Goal: Task Accomplishment & Management: Use online tool/utility

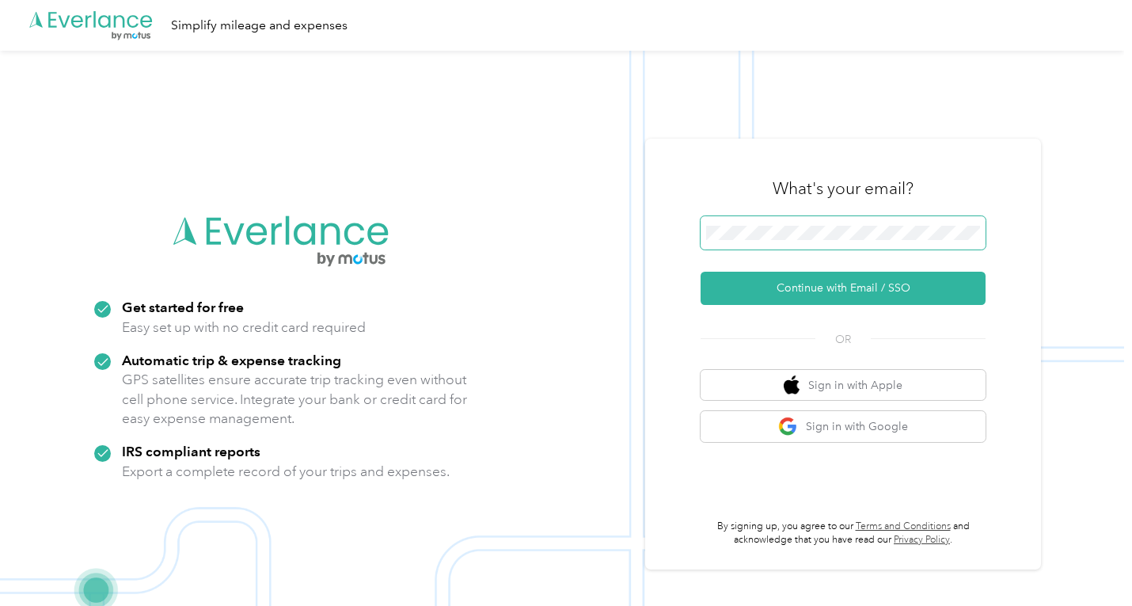
click at [848, 224] on span at bounding box center [843, 232] width 285 height 33
click at [836, 240] on span at bounding box center [843, 232] width 285 height 33
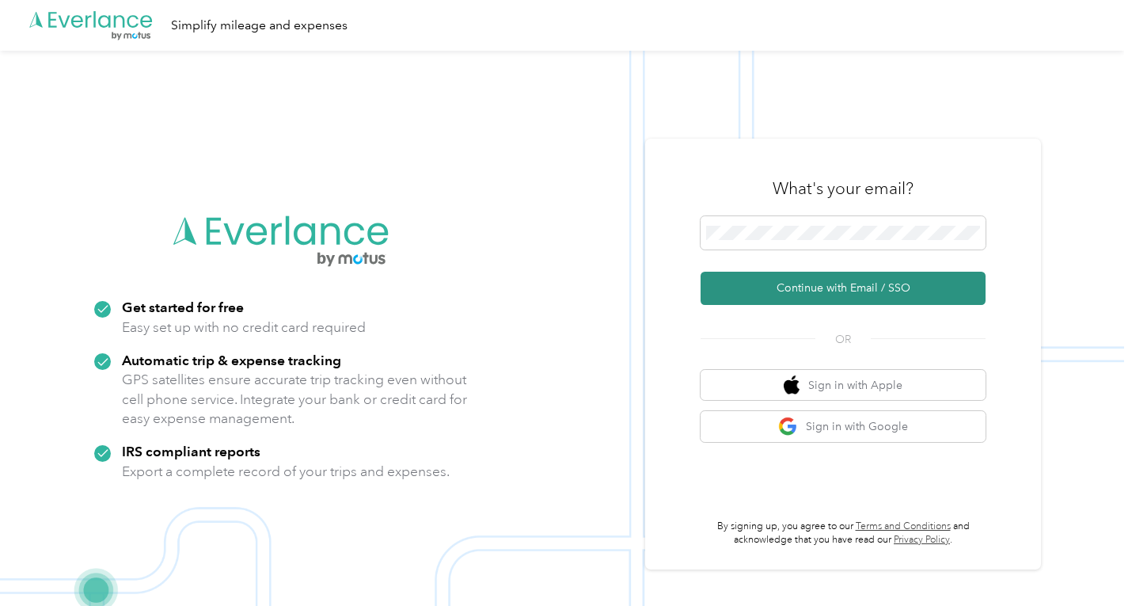
click at [854, 281] on button "Continue with Email / SSO" at bounding box center [843, 288] width 285 height 33
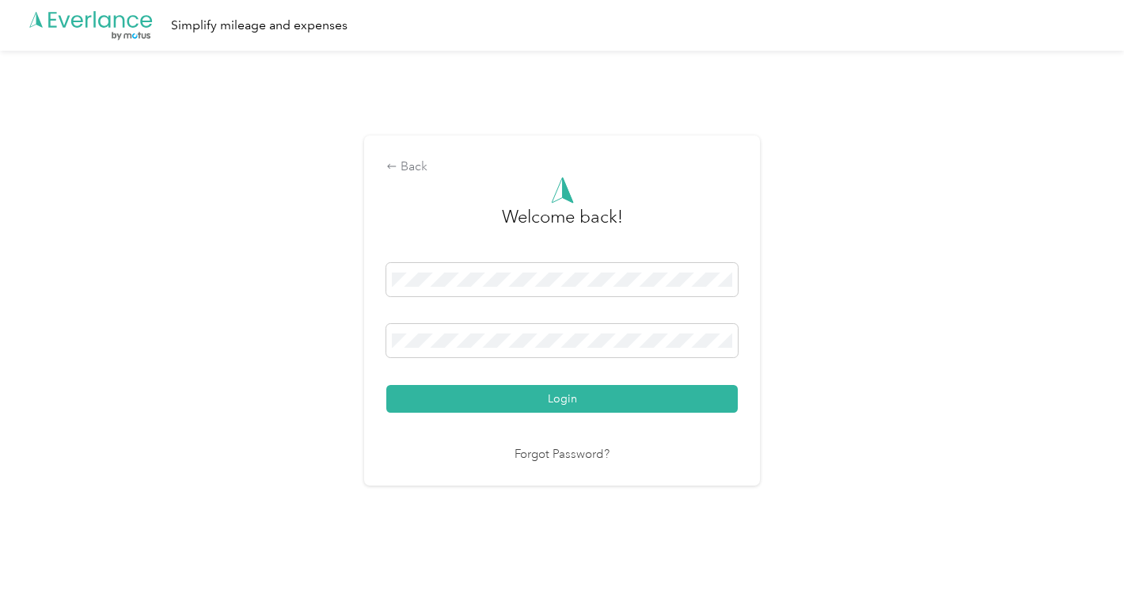
click at [0, 584] on nordpass-portal at bounding box center [0, 584] width 0 height 0
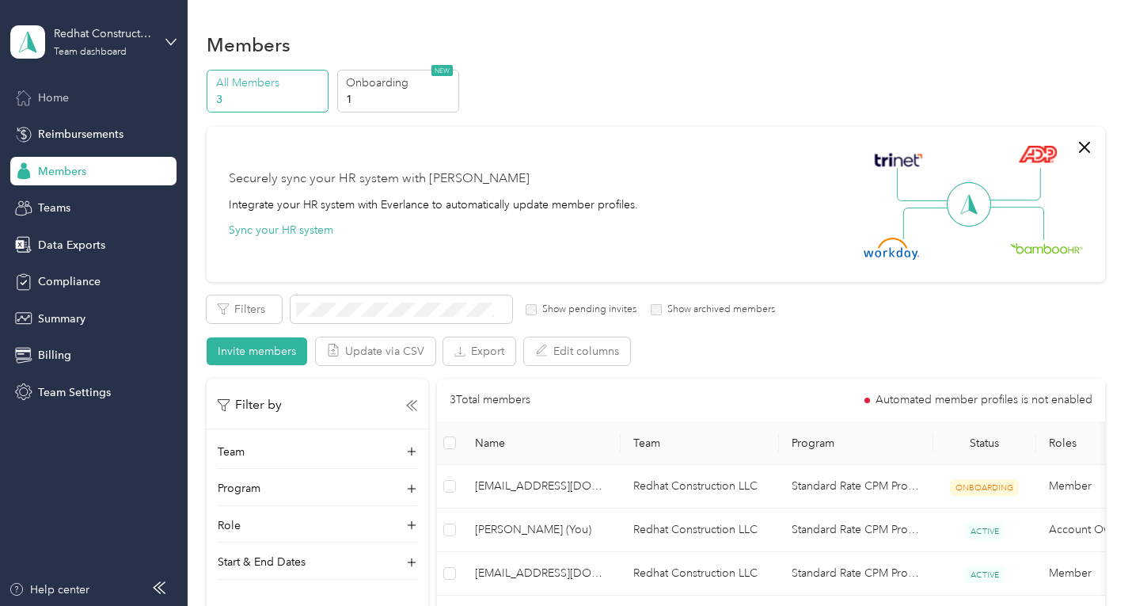
click at [70, 97] on div "Home" at bounding box center [93, 97] width 166 height 29
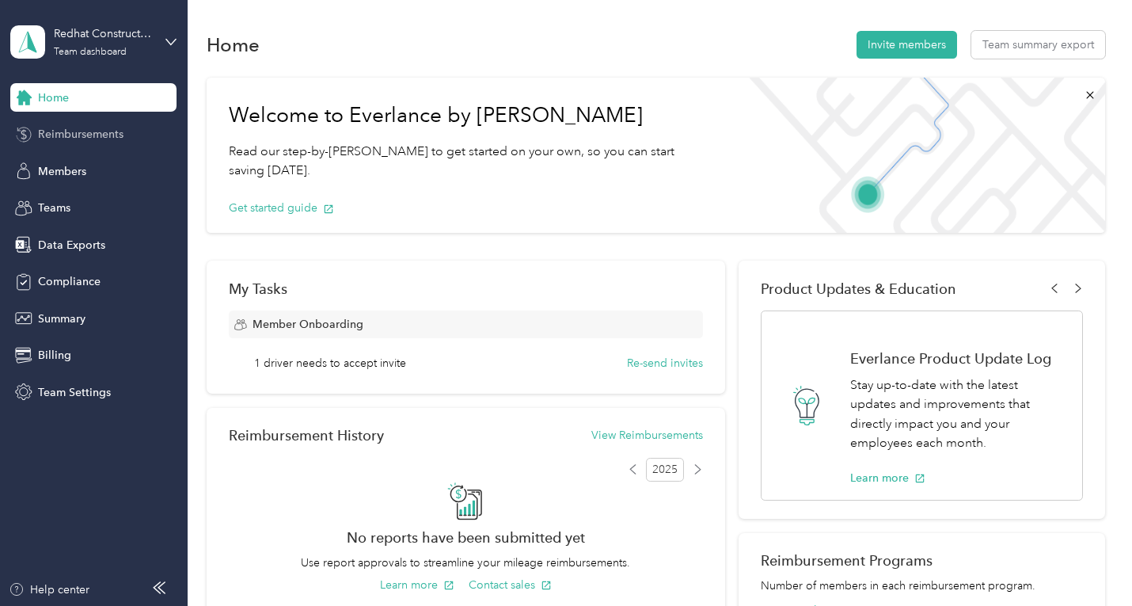
click at [111, 133] on span "Reimbursements" at bounding box center [81, 134] width 86 height 17
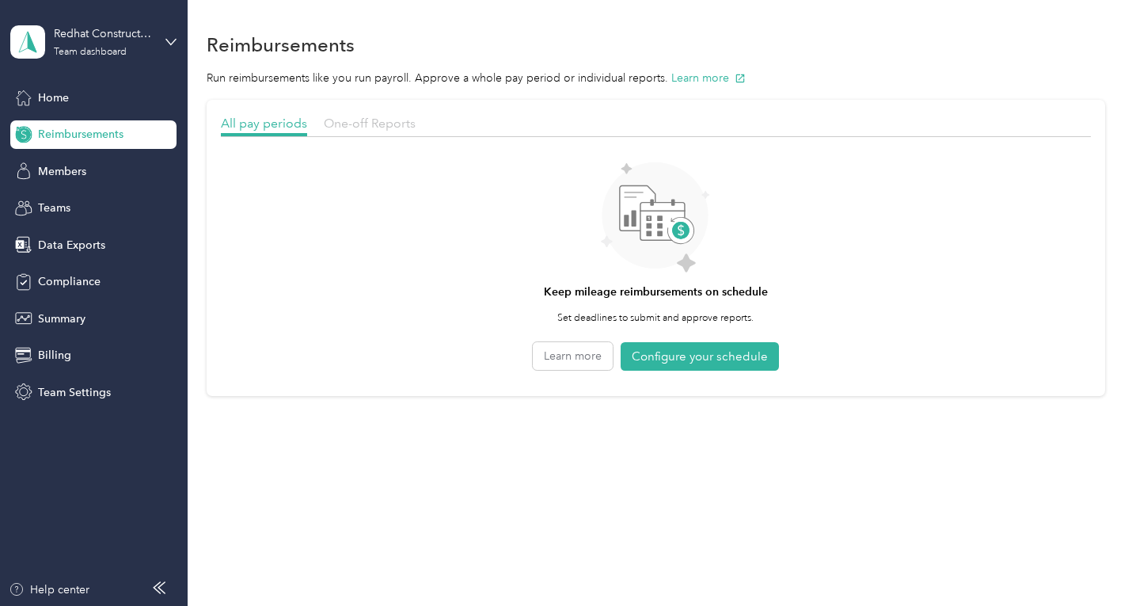
click at [359, 124] on span "One-off Reports" at bounding box center [370, 123] width 92 height 15
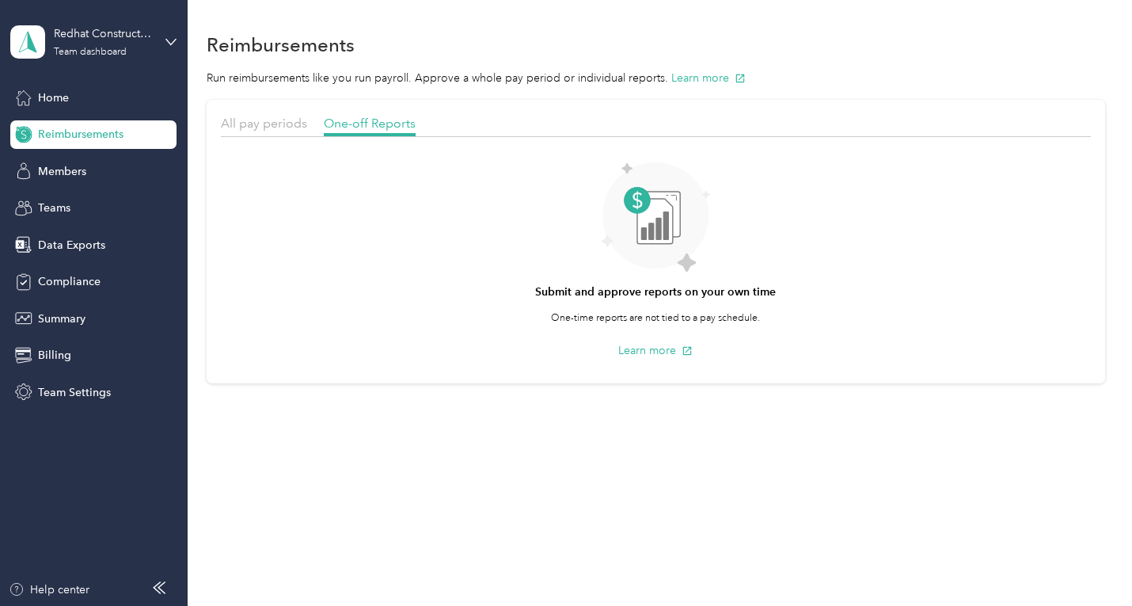
click at [272, 113] on section "All pay periods One-off Reports Submit and approve reports on your own time One…" at bounding box center [656, 241] width 898 height 283
click at [275, 120] on span "All pay periods" at bounding box center [264, 123] width 86 height 15
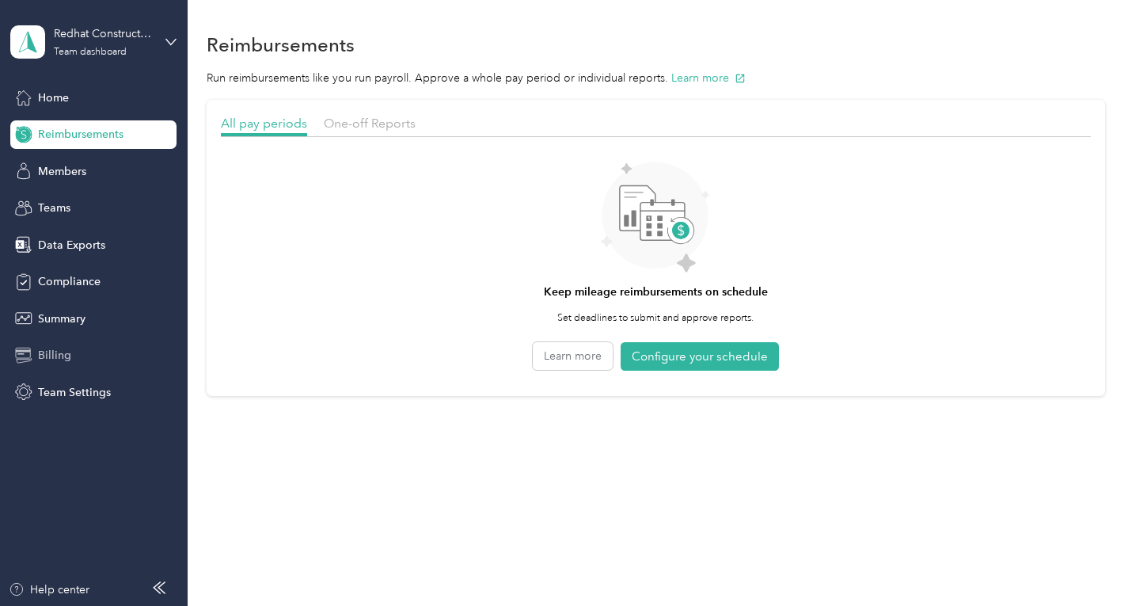
click at [65, 357] on span "Billing" at bounding box center [54, 355] width 33 height 17
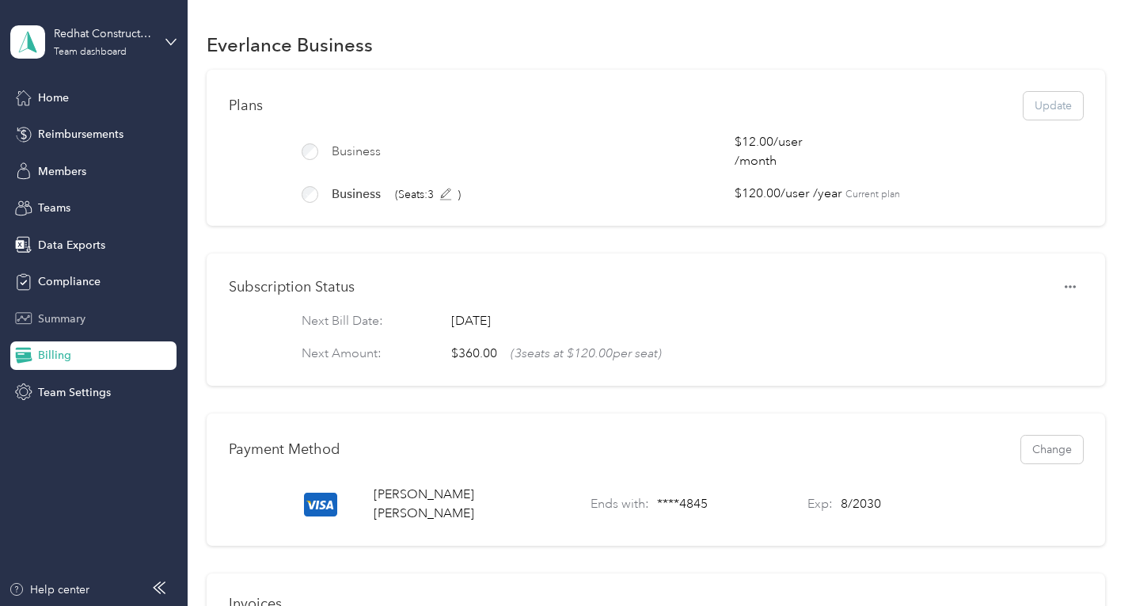
click at [66, 318] on span "Summary" at bounding box center [62, 318] width 48 height 17
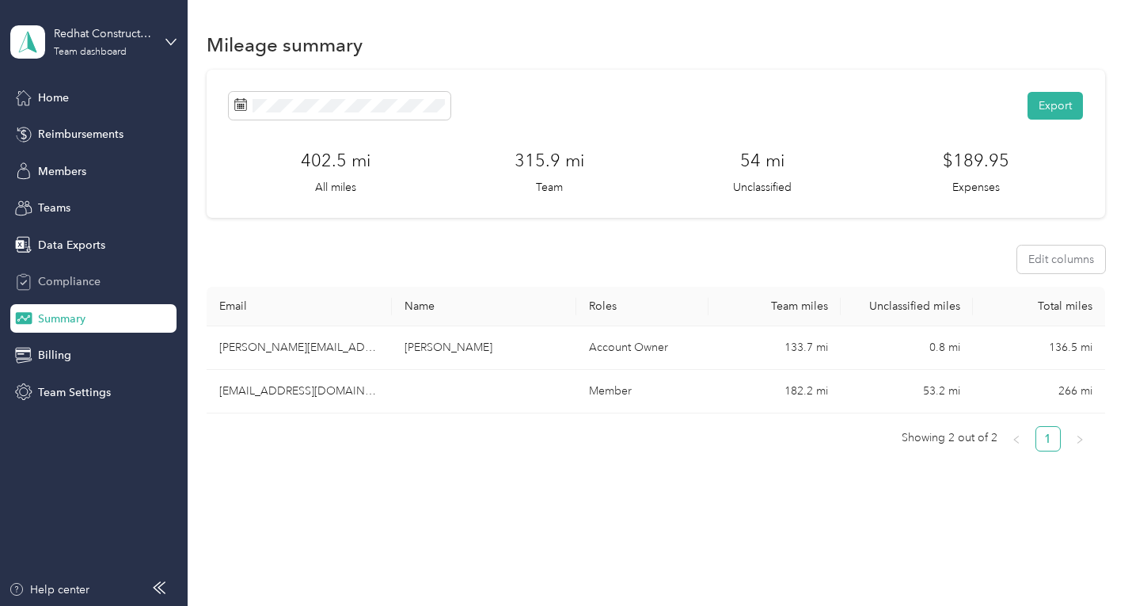
click at [66, 276] on span "Compliance" at bounding box center [69, 281] width 63 height 17
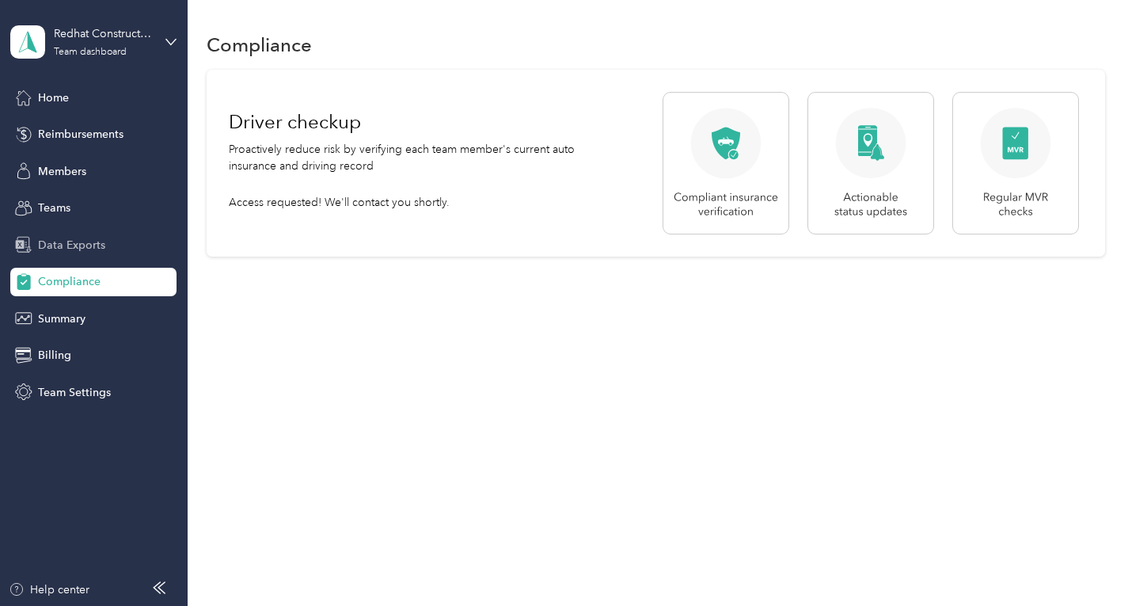
click at [66, 245] on span "Data Exports" at bounding box center [71, 245] width 67 height 17
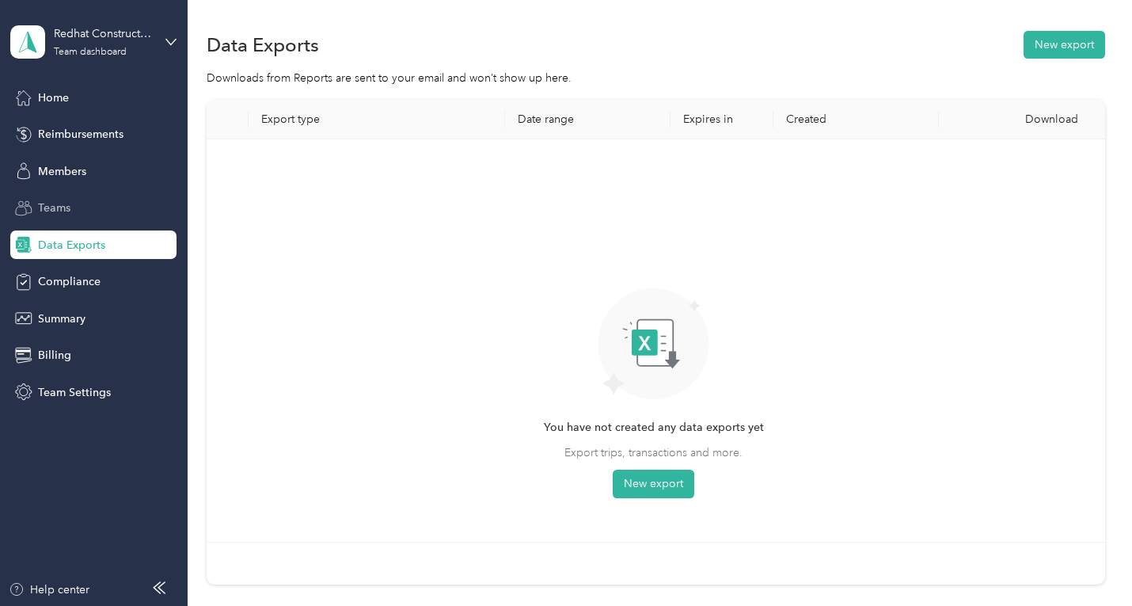
click at [63, 203] on span "Teams" at bounding box center [54, 208] width 32 height 17
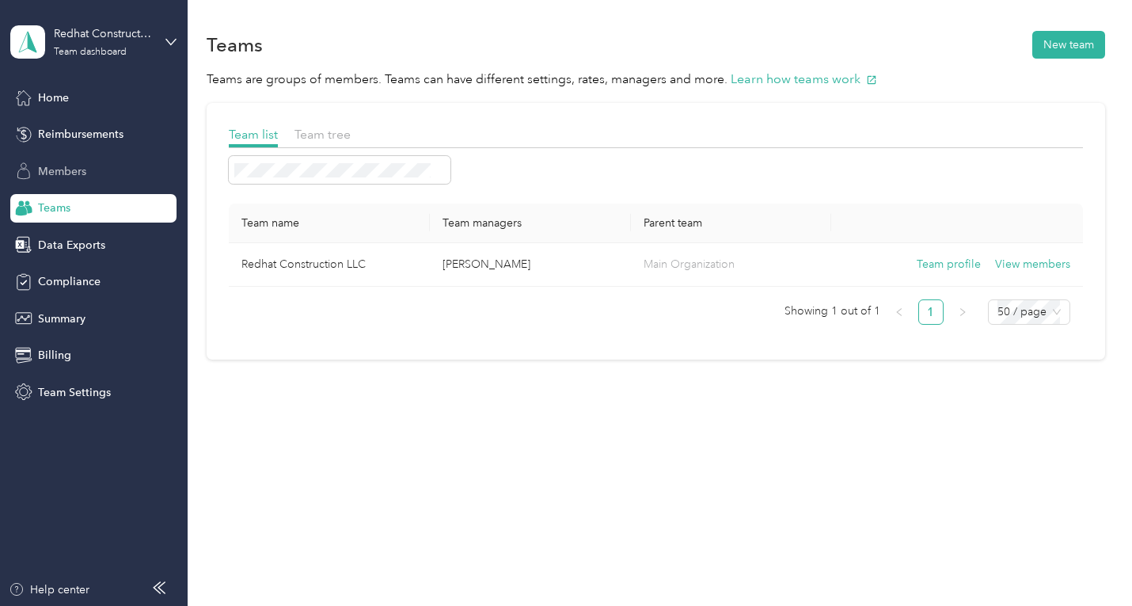
click at [63, 175] on span "Members" at bounding box center [62, 171] width 48 height 17
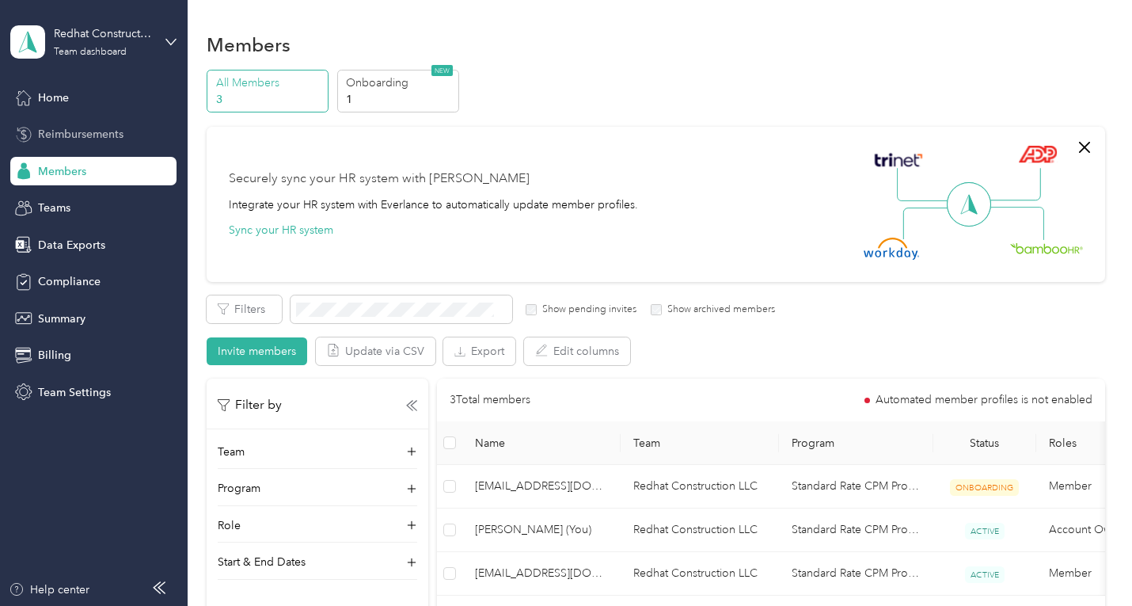
click at [56, 127] on span "Reimbursements" at bounding box center [81, 134] width 86 height 17
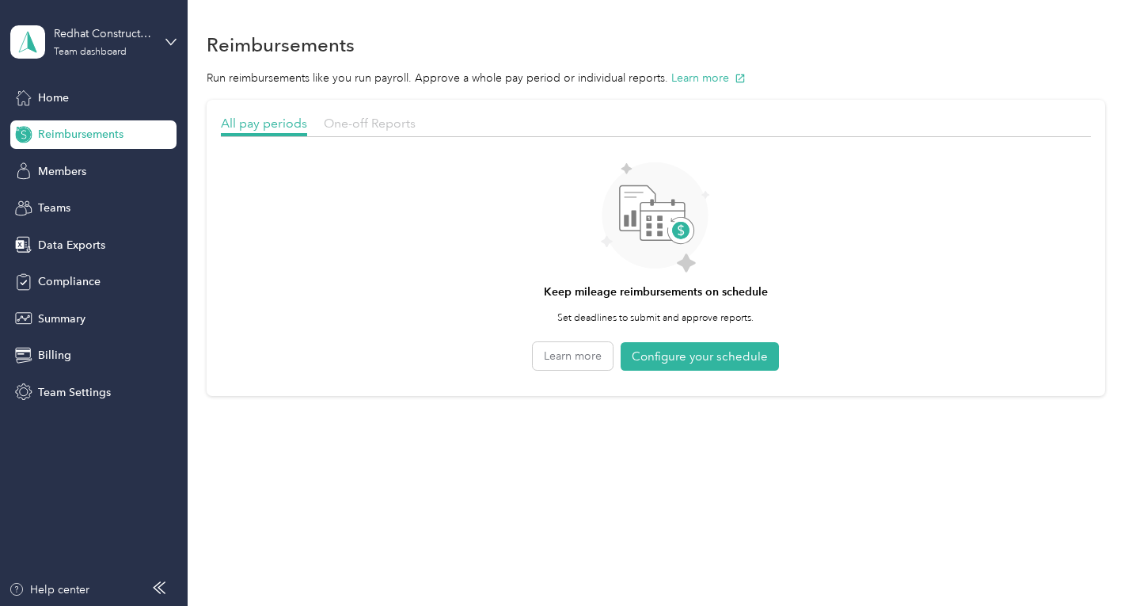
click at [373, 129] on span "One-off Reports" at bounding box center [370, 123] width 92 height 15
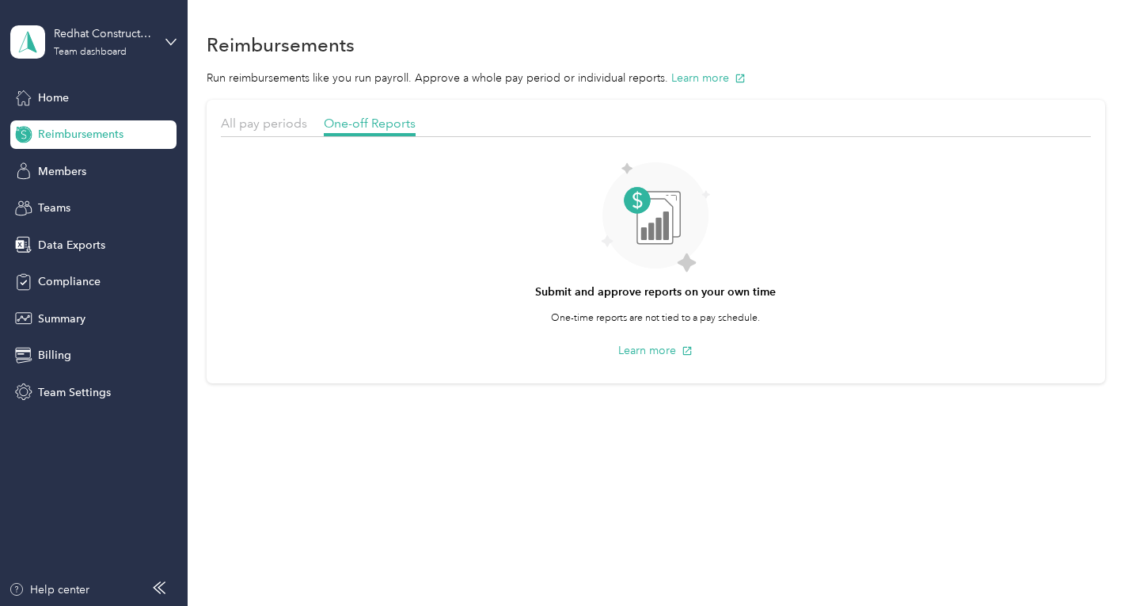
click at [260, 131] on div "All pay periods" at bounding box center [264, 124] width 86 height 20
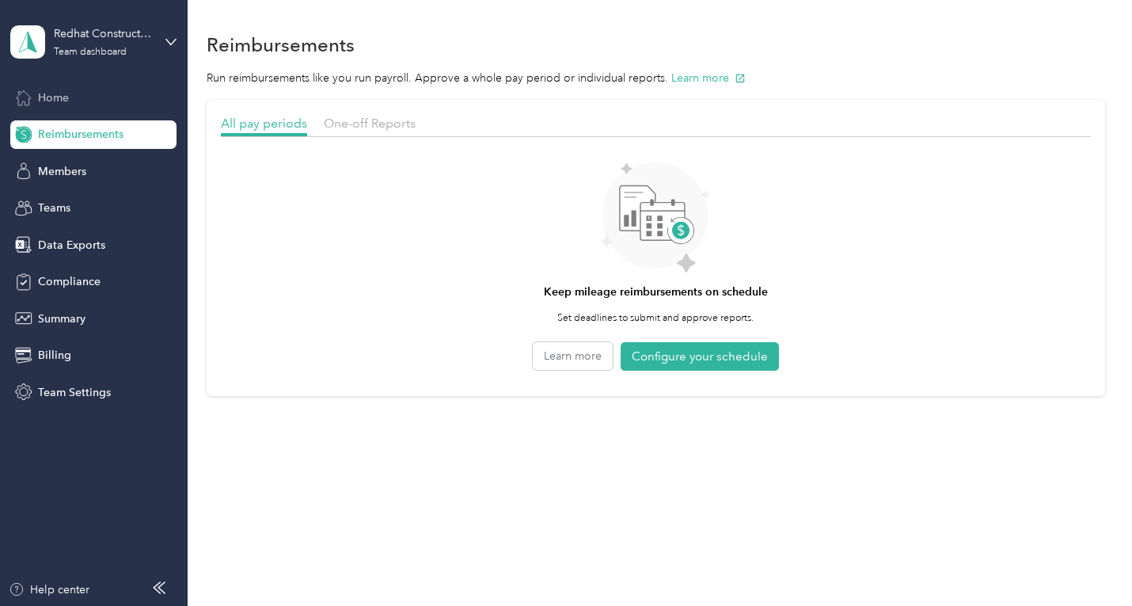
click at [51, 90] on span "Home" at bounding box center [53, 97] width 31 height 17
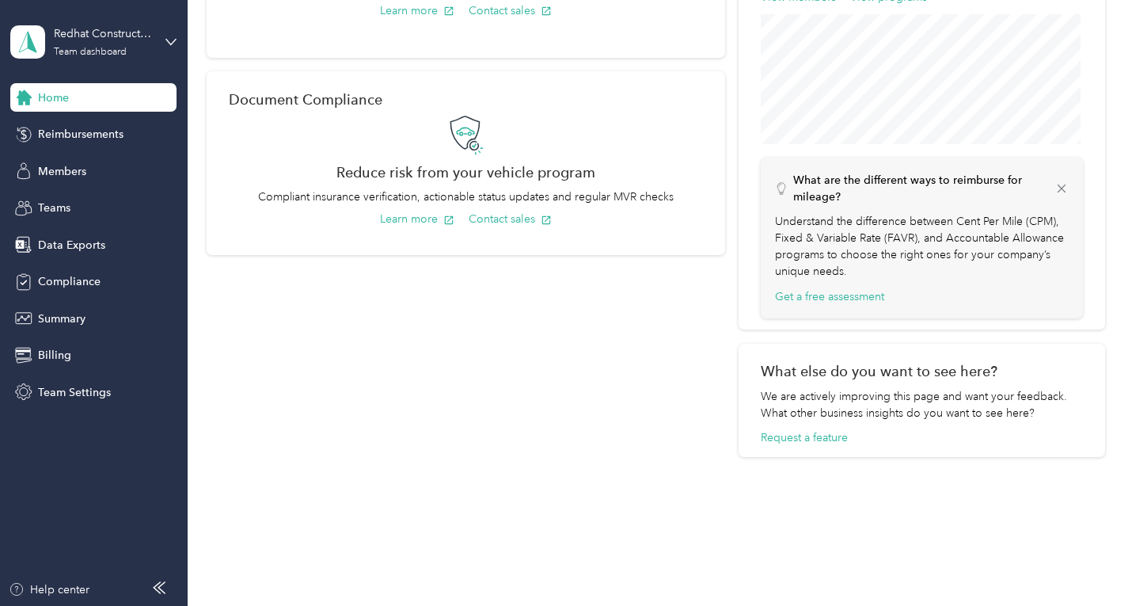
scroll to position [588, 0]
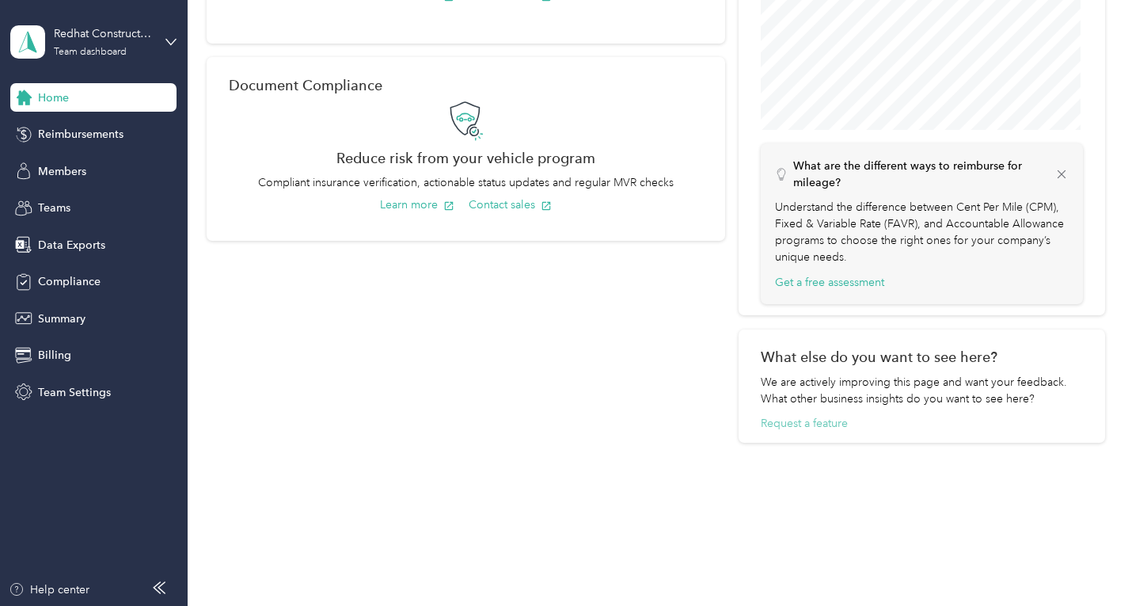
click at [798, 422] on button "Request a feature" at bounding box center [804, 423] width 87 height 17
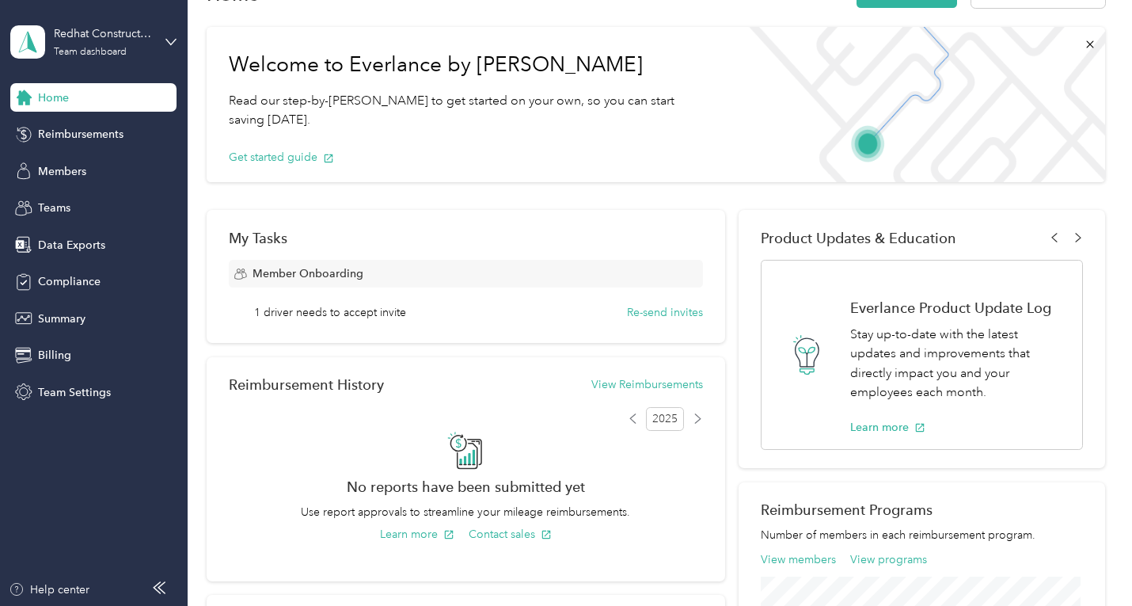
scroll to position [0, 0]
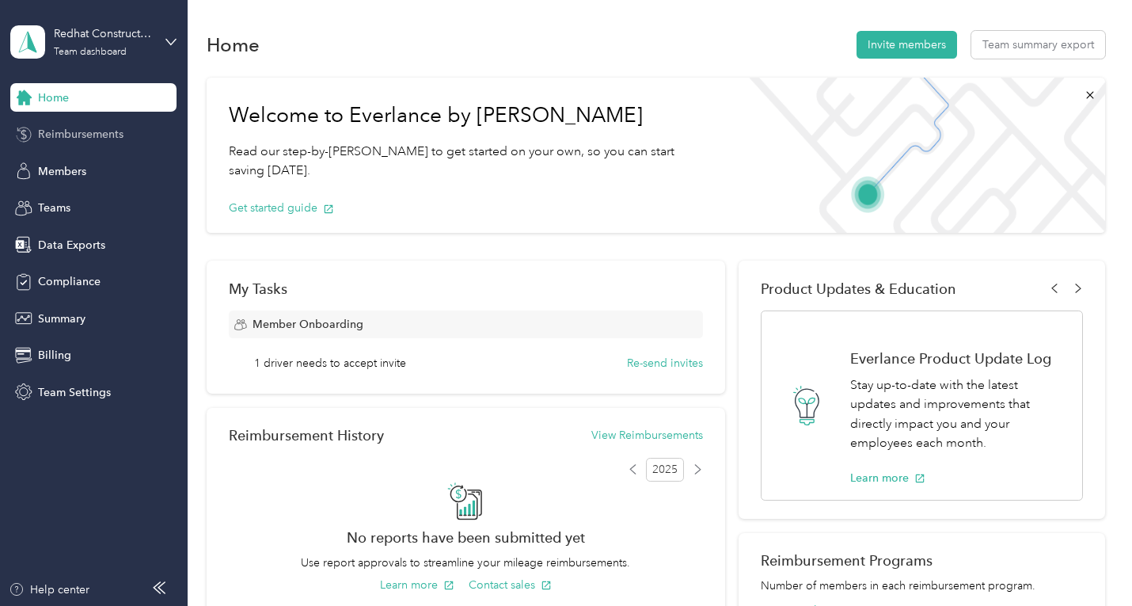
click at [98, 133] on span "Reimbursements" at bounding box center [81, 134] width 86 height 17
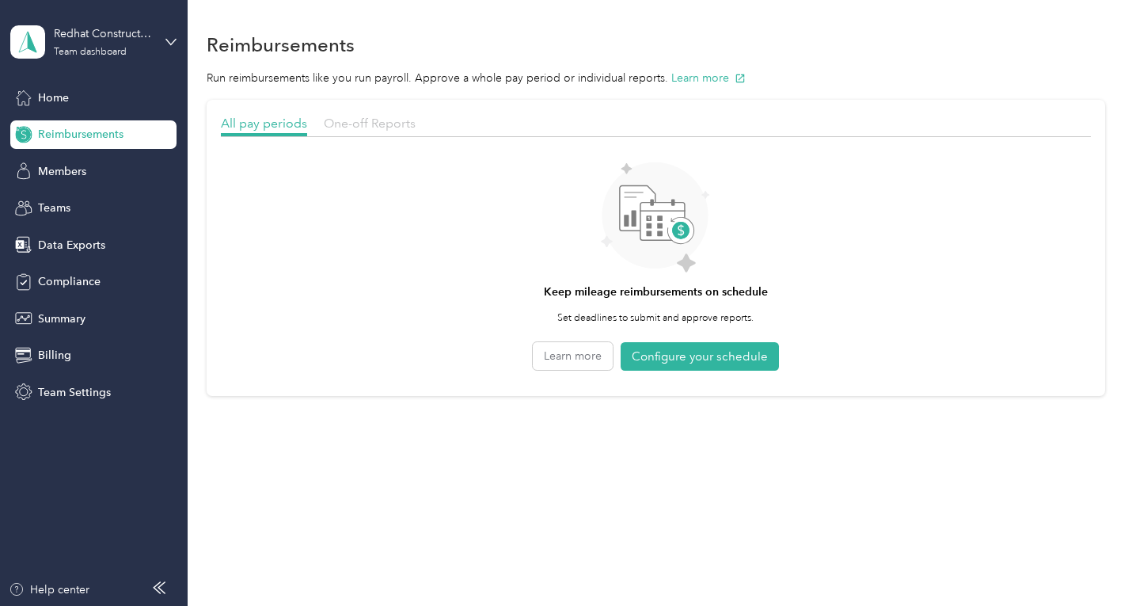
click at [366, 121] on span "One-off Reports" at bounding box center [370, 123] width 92 height 15
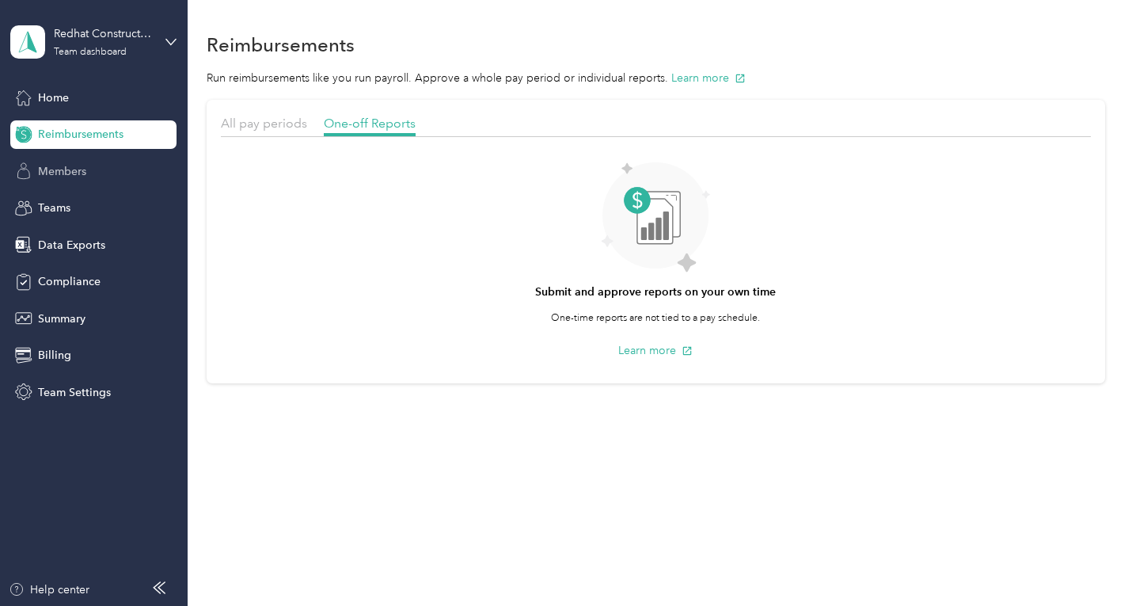
click at [119, 174] on div "Members" at bounding box center [93, 171] width 166 height 29
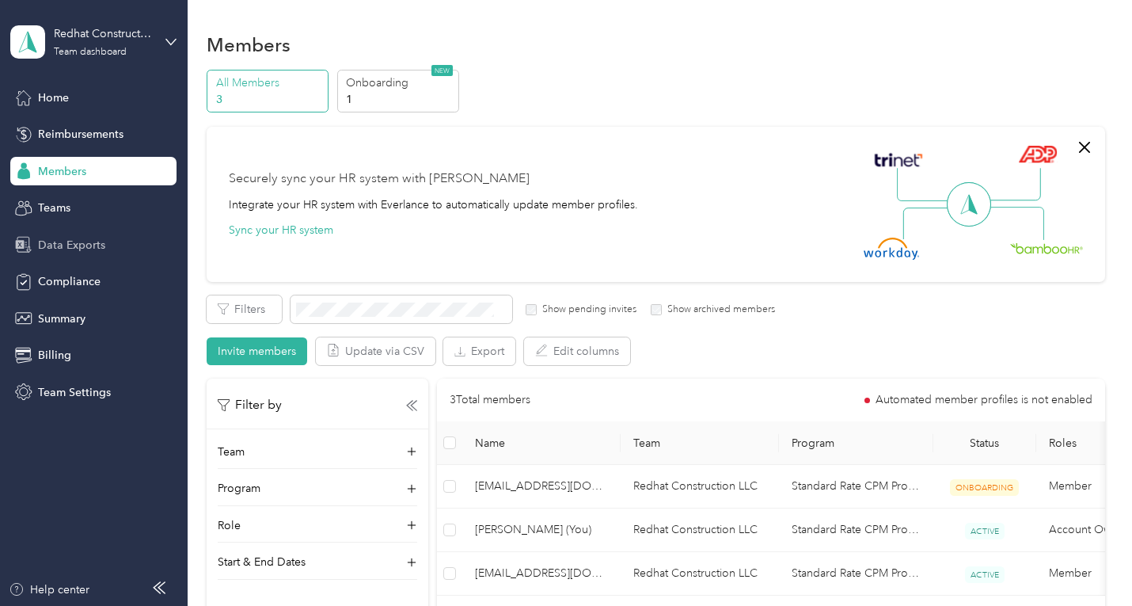
click at [63, 250] on span "Data Exports" at bounding box center [71, 245] width 67 height 17
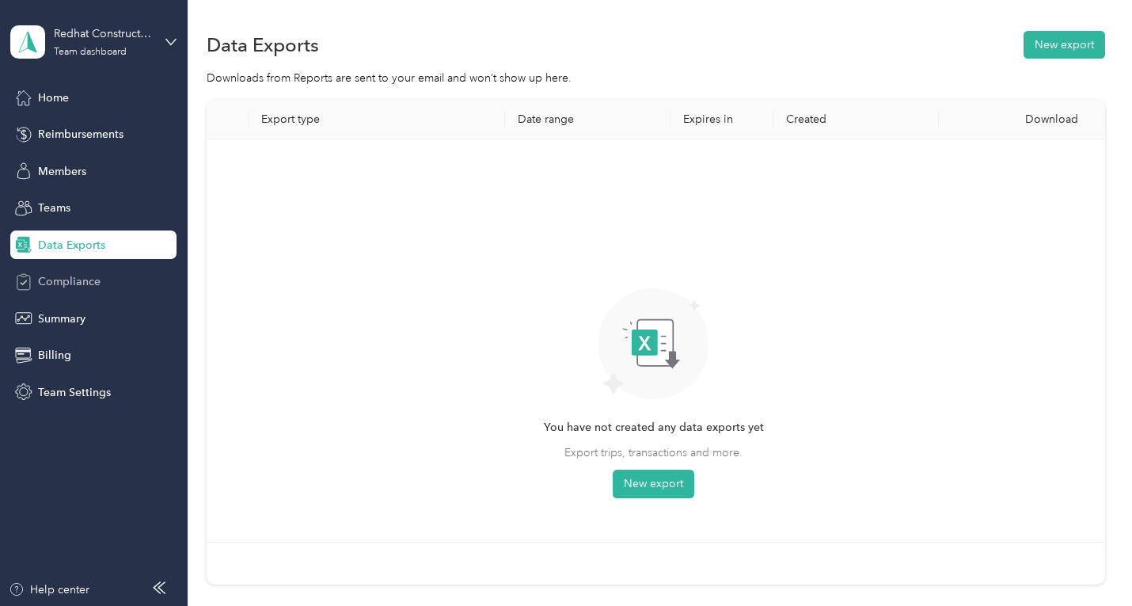
click at [96, 272] on div "Compliance" at bounding box center [93, 282] width 166 height 29
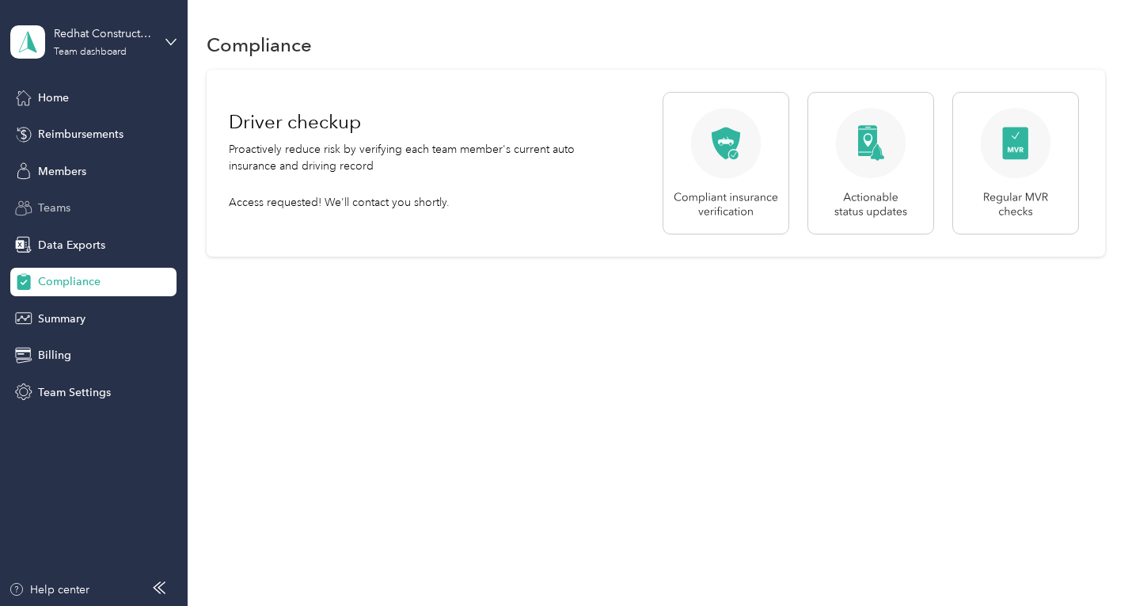
drag, startPoint x: 69, startPoint y: 213, endPoint x: 70, endPoint y: 221, distance: 8.0
click at [69, 215] on span "Teams" at bounding box center [54, 208] width 32 height 17
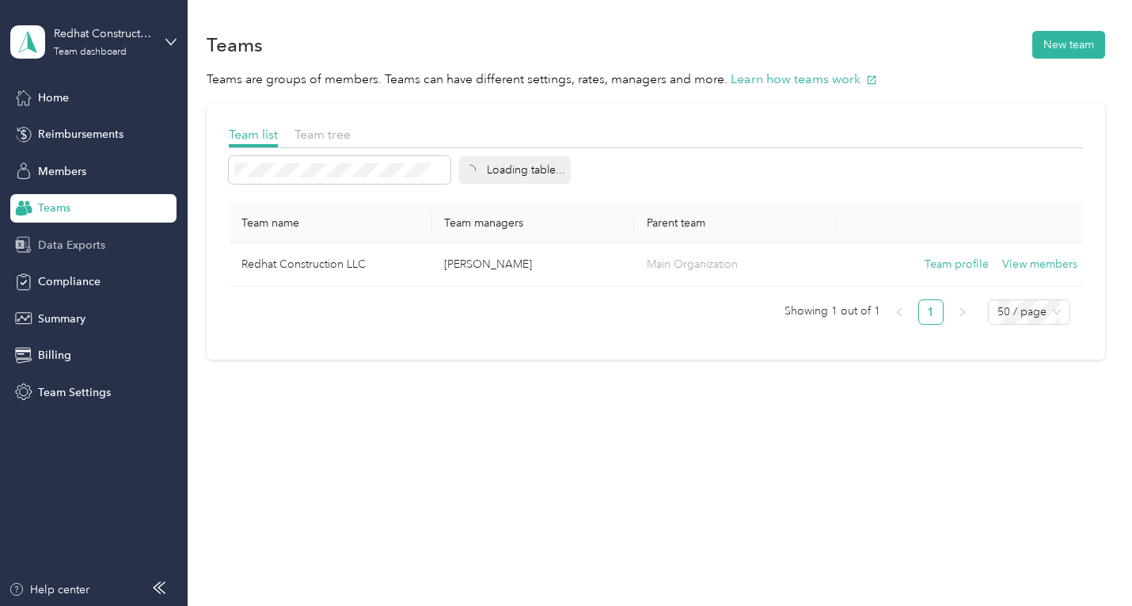
click at [74, 240] on span "Data Exports" at bounding box center [71, 245] width 67 height 17
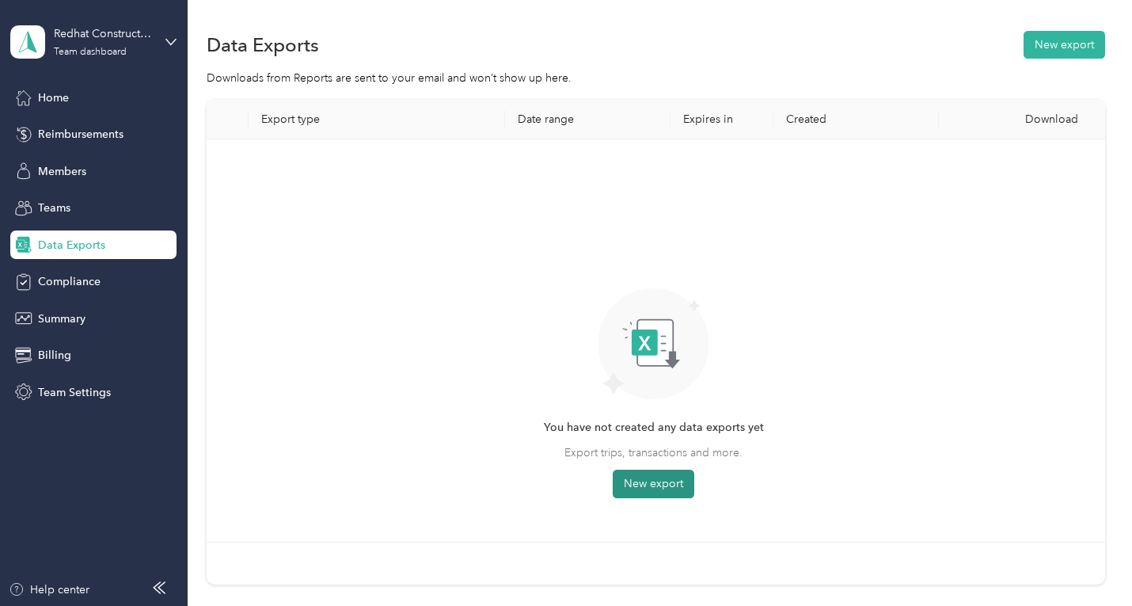
click at [663, 482] on button "New export" at bounding box center [654, 484] width 82 height 29
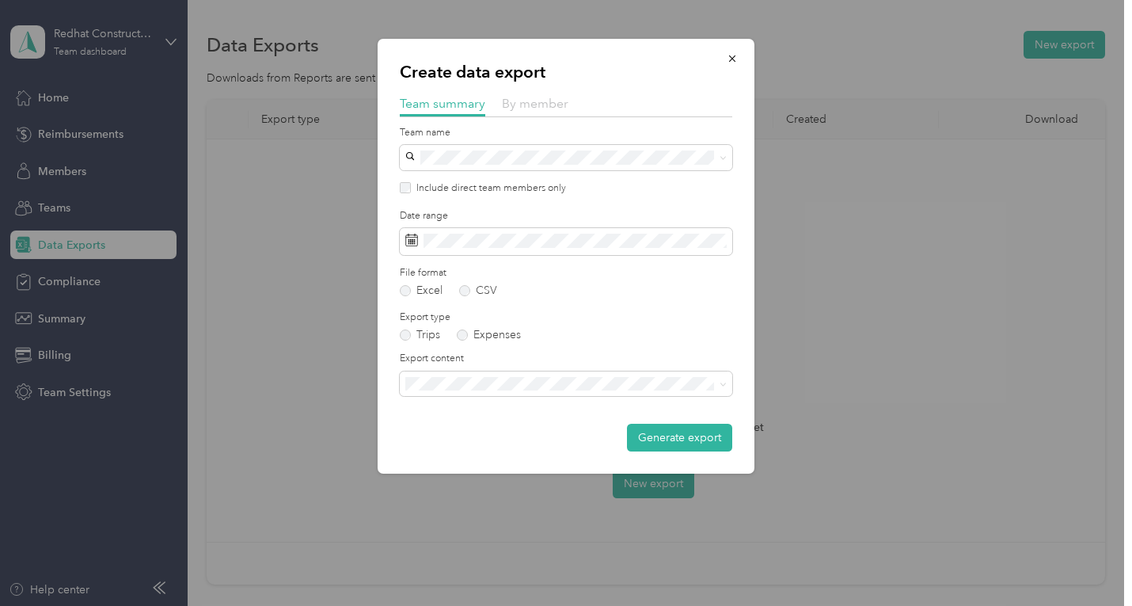
click at [524, 108] on span "By member" at bounding box center [535, 103] width 67 height 15
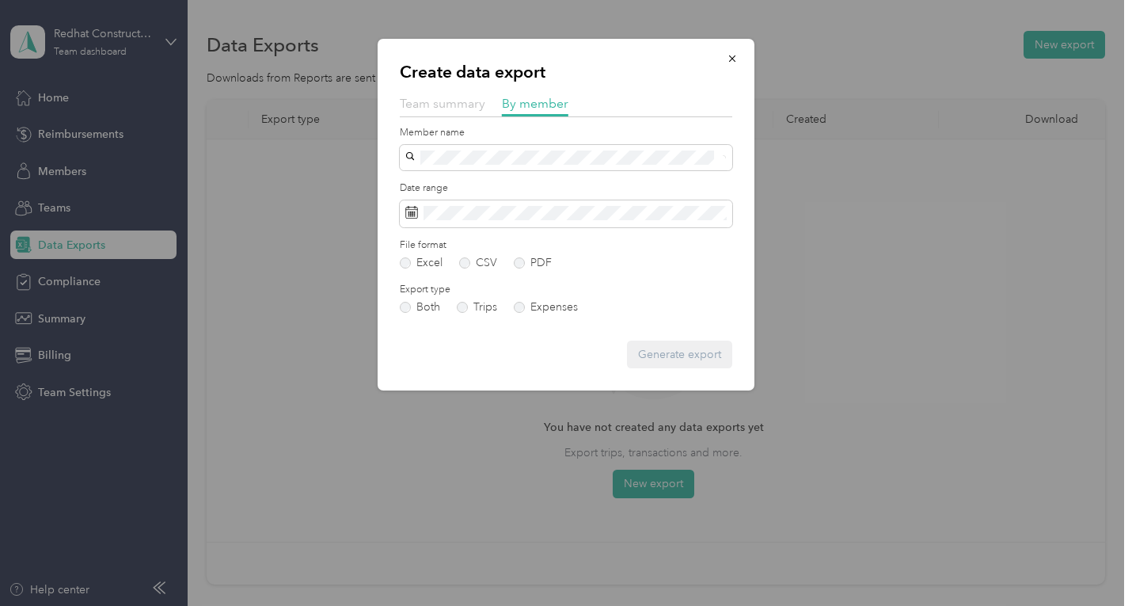
click at [432, 108] on span "Team summary" at bounding box center [443, 103] width 86 height 15
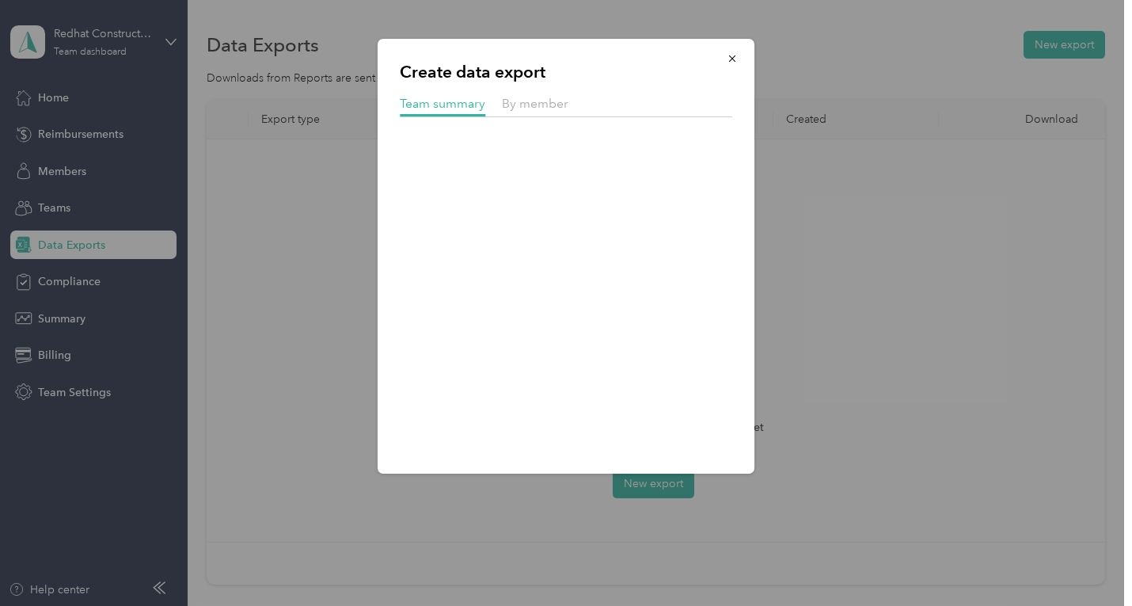
click at [483, 150] on span at bounding box center [566, 157] width 333 height 25
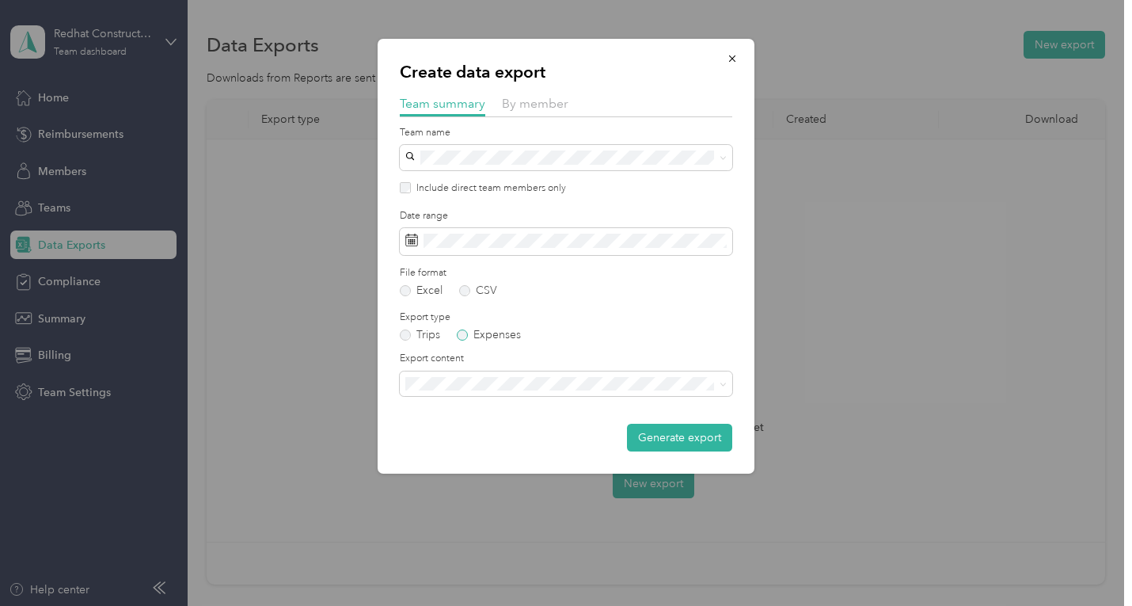
click at [458, 338] on label "Expenses" at bounding box center [489, 334] width 64 height 11
click at [586, 393] on span at bounding box center [566, 383] width 333 height 25
click at [580, 434] on div "Summary and full expenses list" at bounding box center [566, 439] width 310 height 17
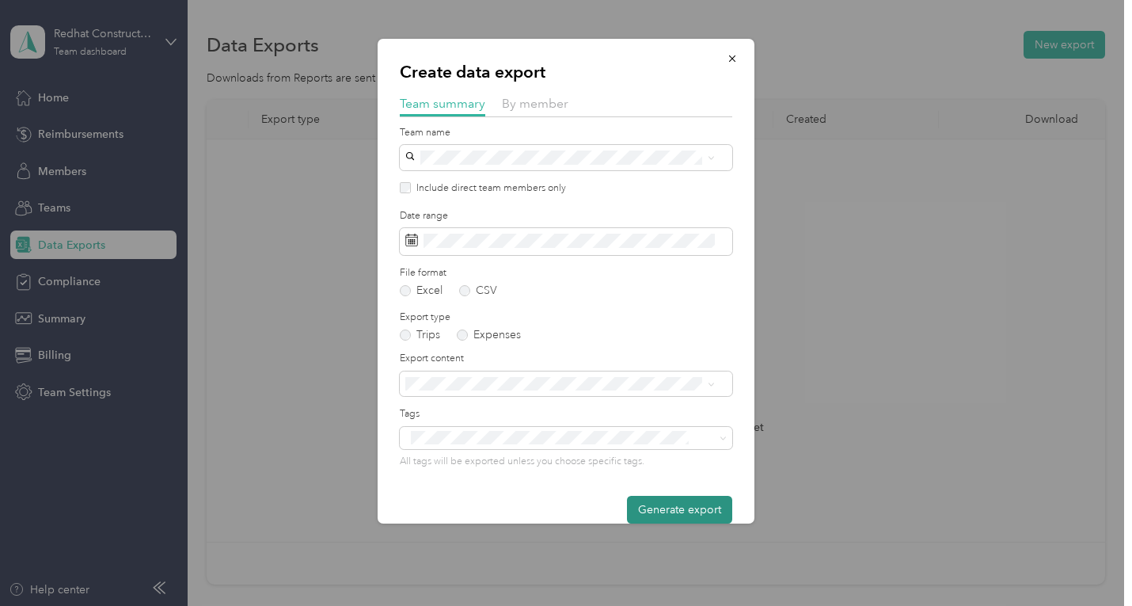
click at [655, 505] on button "Generate export" at bounding box center [679, 510] width 105 height 28
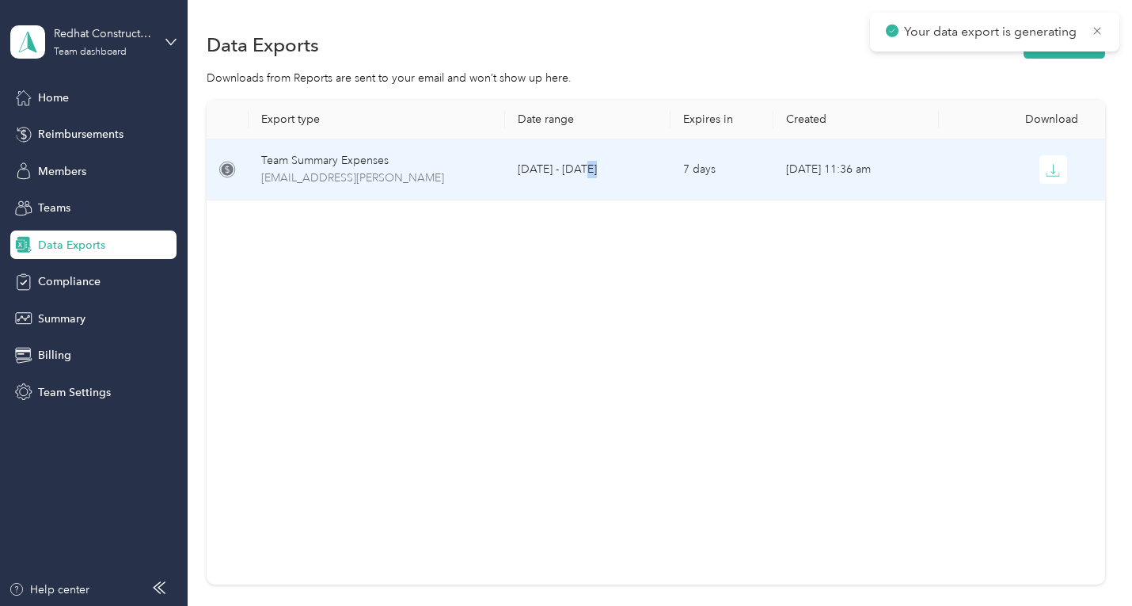
click at [584, 186] on td "[DATE] - [DATE]" at bounding box center [587, 169] width 165 height 61
click at [1048, 179] on button "button" at bounding box center [1054, 169] width 29 height 29
